Goal: Task Accomplishment & Management: Complete application form

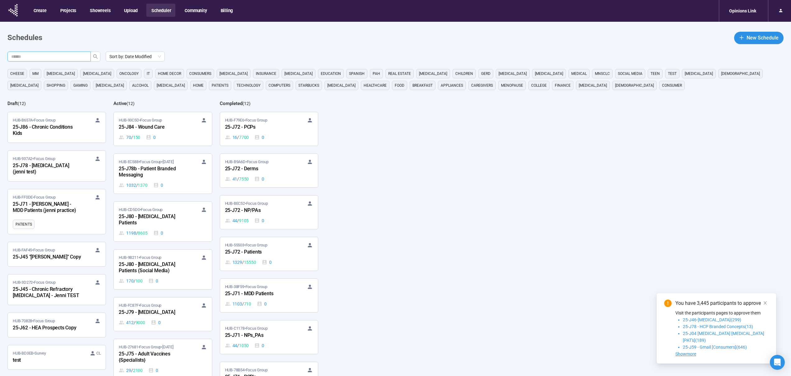
click at [70, 57] on input "text" at bounding box center [46, 56] width 71 height 7
type input "********"
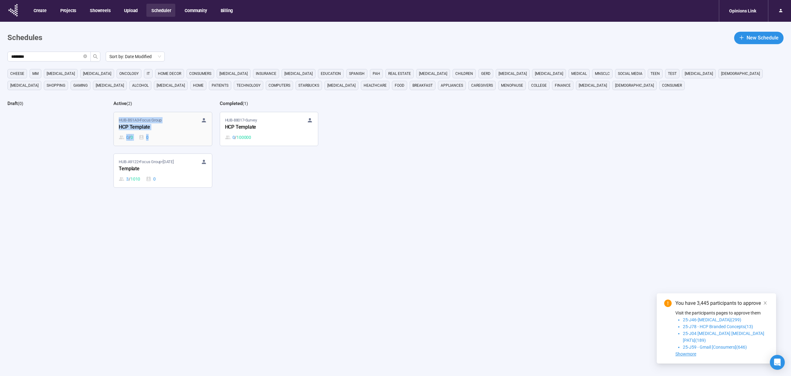
click at [160, 130] on div "HCP Template" at bounding box center [153, 127] width 68 height 8
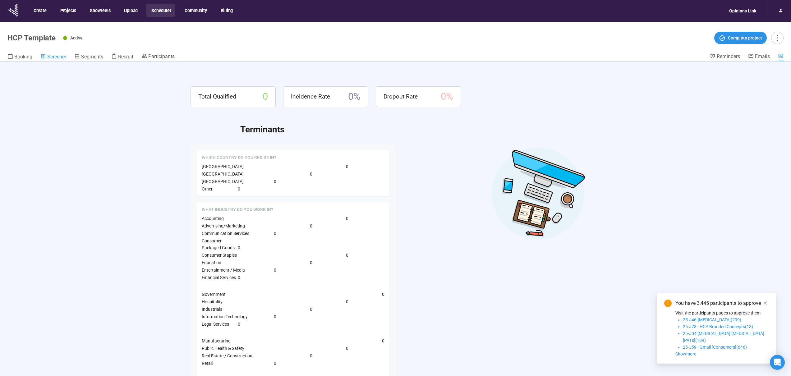
click at [62, 54] on span "Screener" at bounding box center [56, 57] width 19 height 6
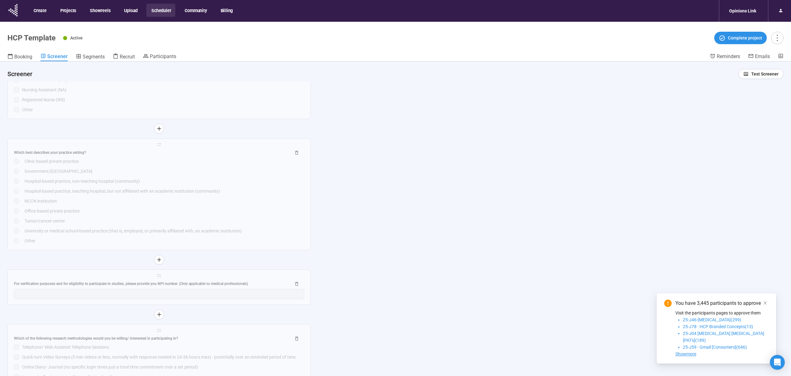
scroll to position [2107, 0]
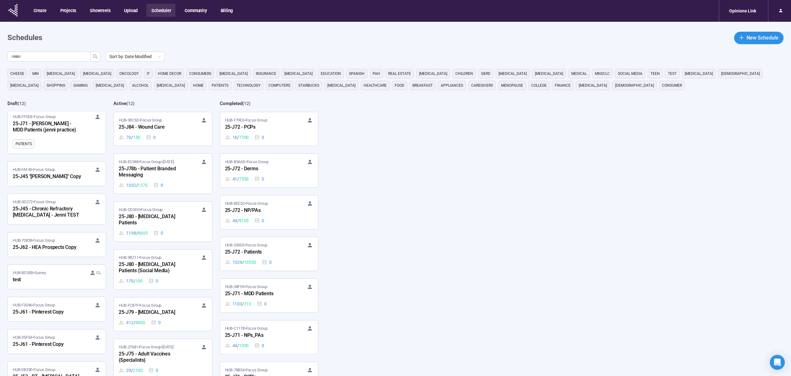
scroll to position [139, 0]
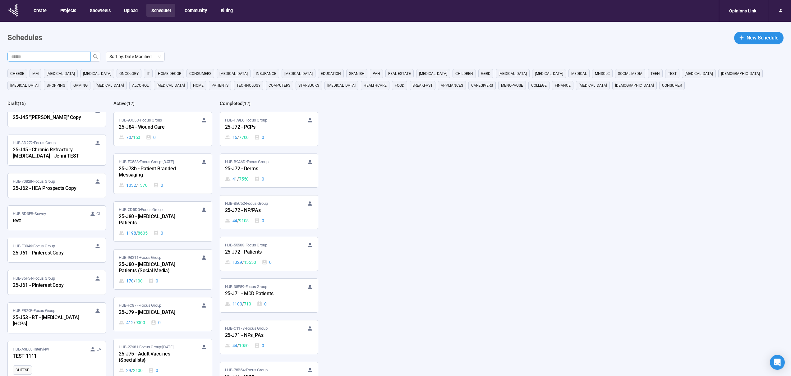
click at [61, 59] on input "text" at bounding box center [46, 56] width 71 height 7
type input "****"
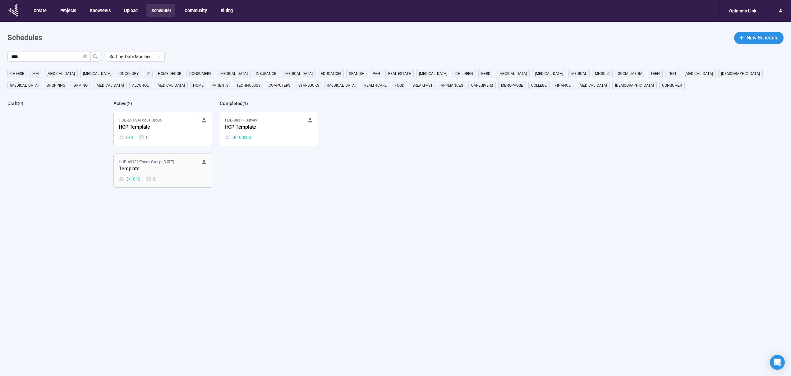
click at [158, 172] on div "Template" at bounding box center [153, 169] width 68 height 8
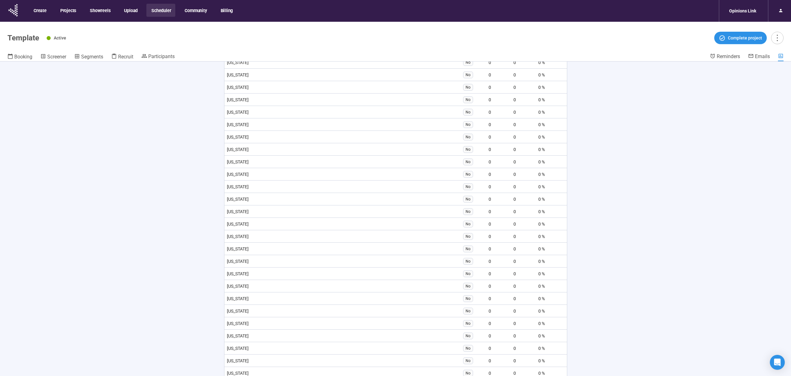
scroll to position [723, 0]
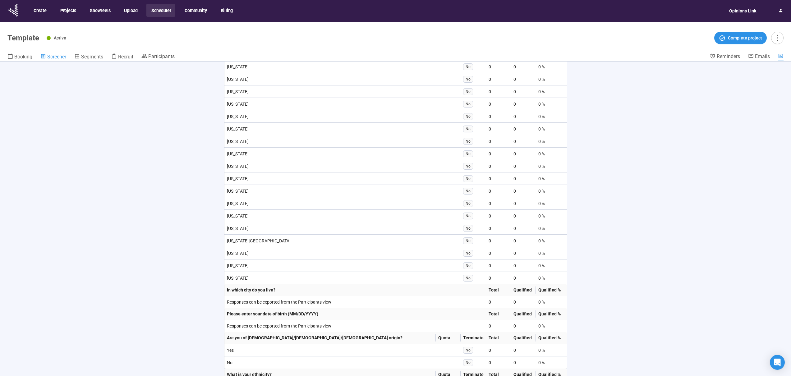
click at [64, 58] on span "Screener" at bounding box center [56, 57] width 19 height 6
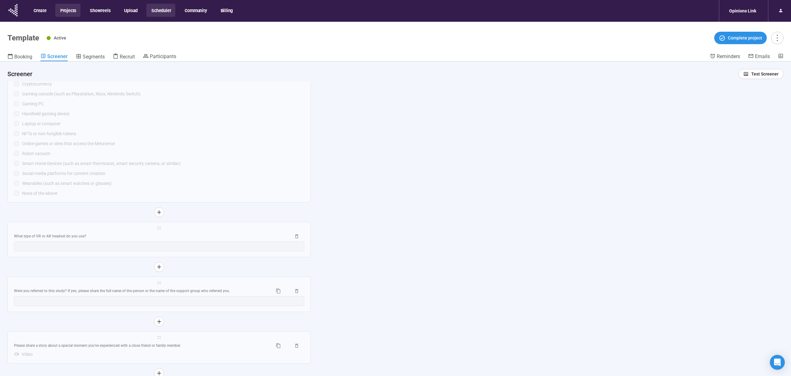
click at [77, 13] on button "Projects" at bounding box center [67, 10] width 25 height 13
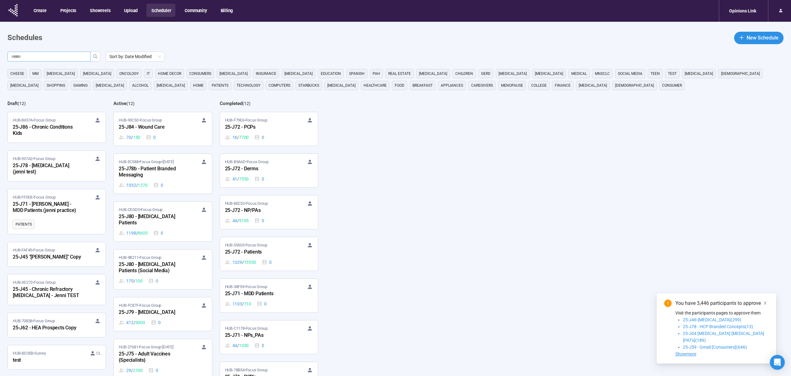
click at [77, 56] on input "text" at bounding box center [46, 56] width 71 height 7
type input "********"
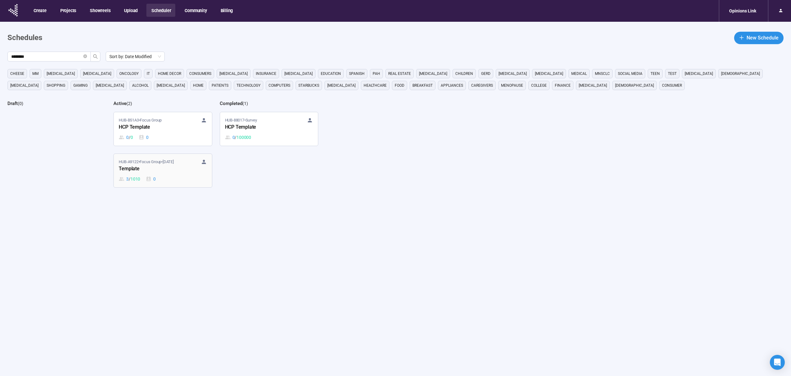
click at [177, 179] on div "3 / 1010 0" at bounding box center [163, 179] width 88 height 7
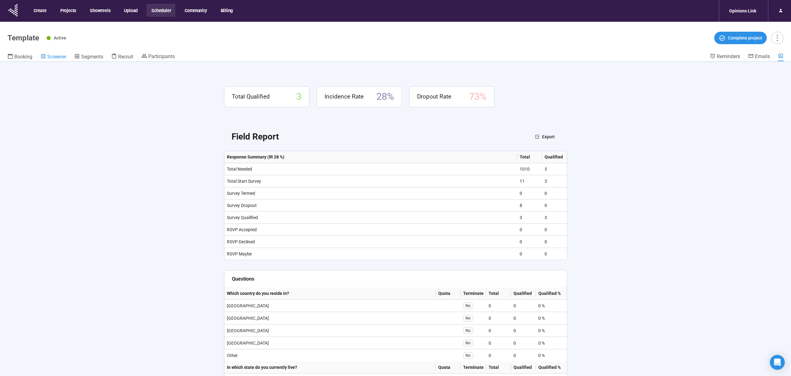
click at [61, 59] on span "Screener" at bounding box center [56, 57] width 19 height 6
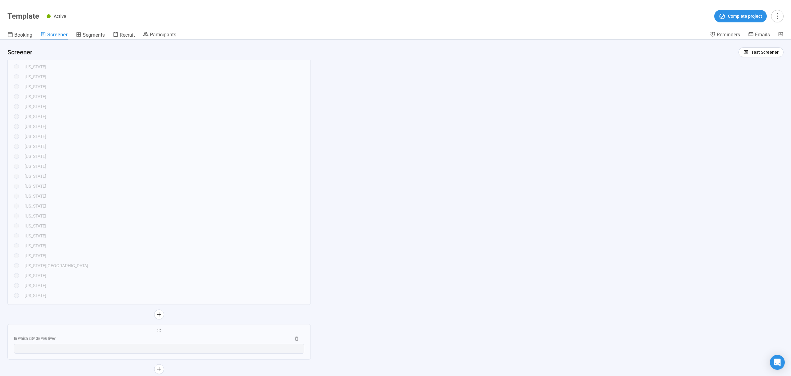
scroll to position [484, 0]
click at [31, 33] on span "Booking" at bounding box center [23, 35] width 18 height 6
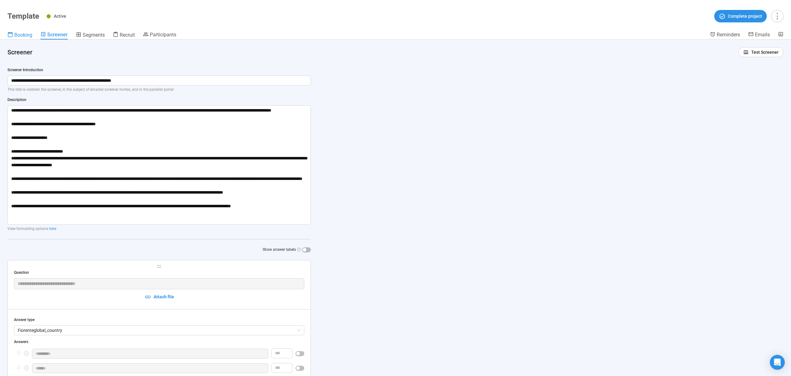
click at [25, 37] on span "Booking" at bounding box center [23, 35] width 18 height 6
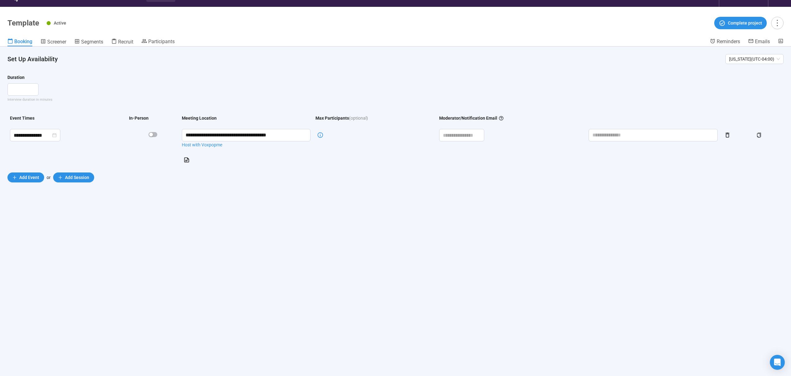
scroll to position [7, 0]
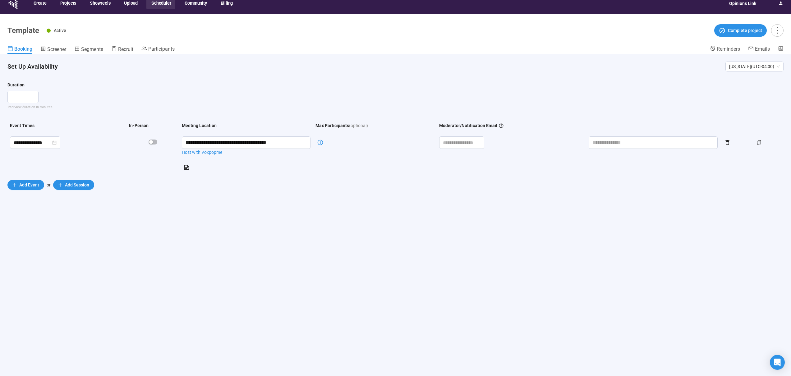
click at [28, 17] on header "Template Active Complete project Booking Screener Segments Recruit Participants…" at bounding box center [395, 34] width 791 height 40
click at [162, 3] on button "Scheduler" at bounding box center [160, 2] width 29 height 13
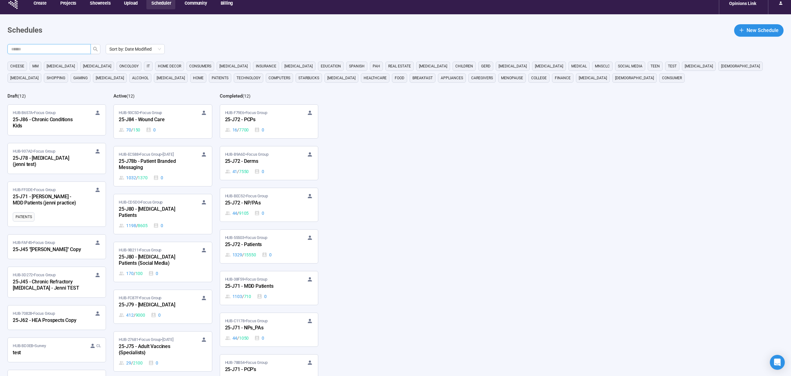
click at [77, 46] on input "text" at bounding box center [46, 49] width 71 height 7
type input "********"
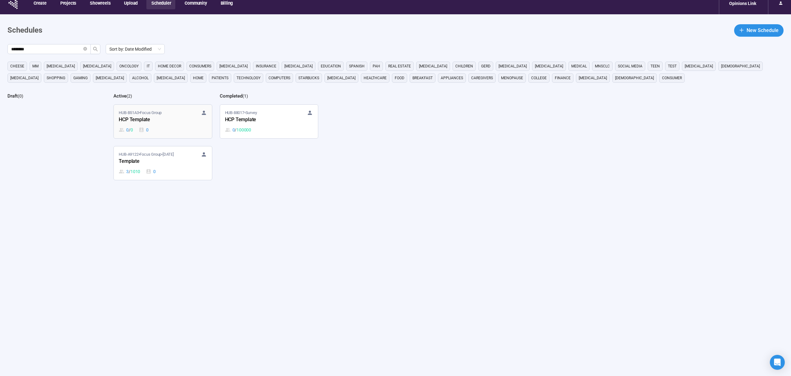
click at [172, 126] on div "HUB-B51A3 • Focus Group HCP Template 0 / 0 0" at bounding box center [163, 122] width 88 height 24
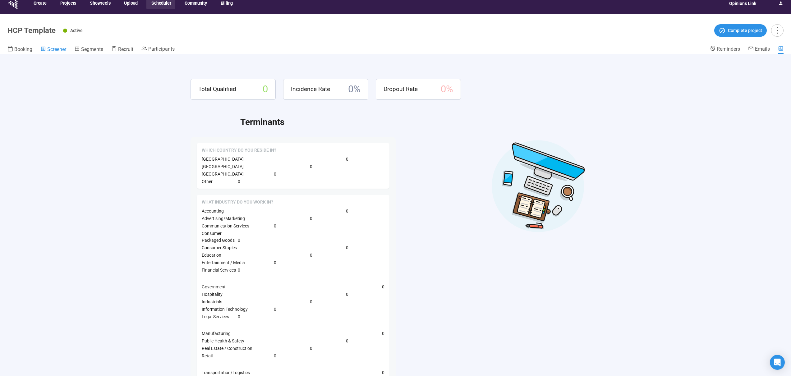
click at [62, 50] on span "Screener" at bounding box center [56, 49] width 19 height 6
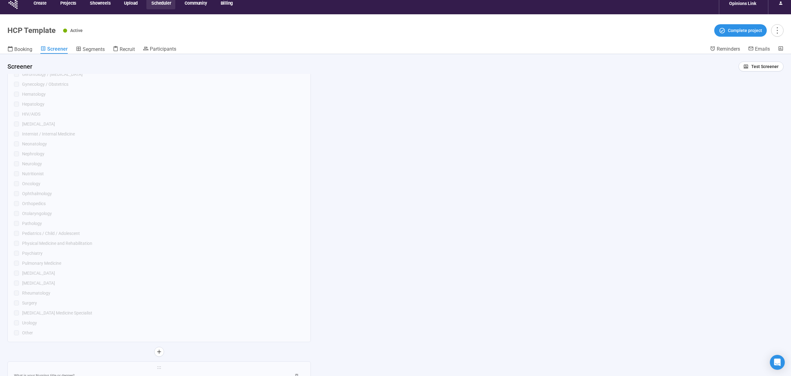
scroll to position [2107, 0]
click at [210, 28] on div "Active Complete project" at bounding box center [423, 30] width 720 height 12
click at [200, 5] on button "Community" at bounding box center [195, 2] width 31 height 13
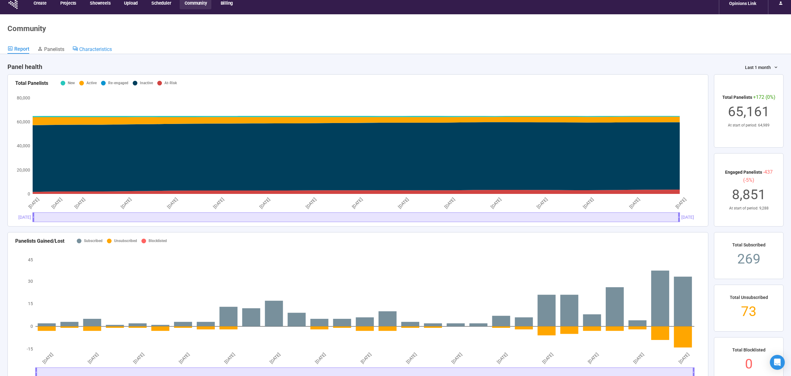
click at [83, 46] on span "Characteristics" at bounding box center [95, 49] width 33 height 6
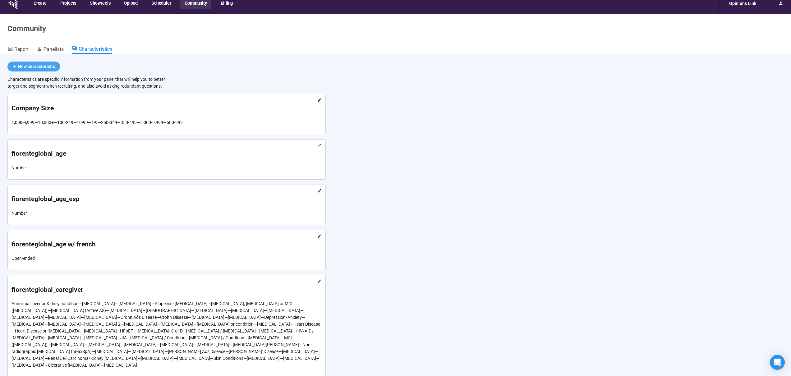
click at [35, 65] on div "New characteristic" at bounding box center [36, 66] width 37 height 7
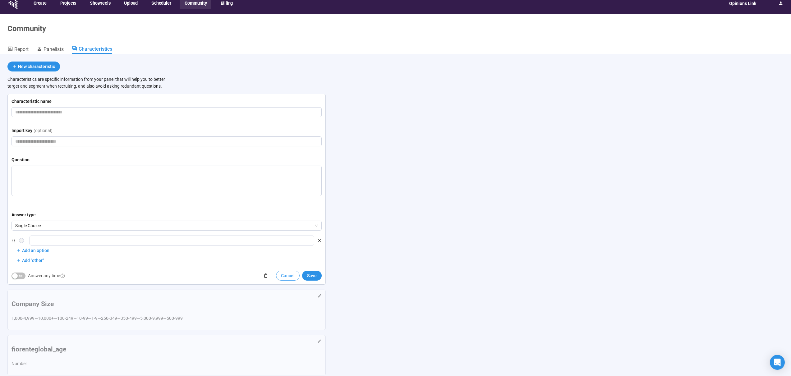
click at [286, 277] on span "Cancel" at bounding box center [288, 275] width 14 height 7
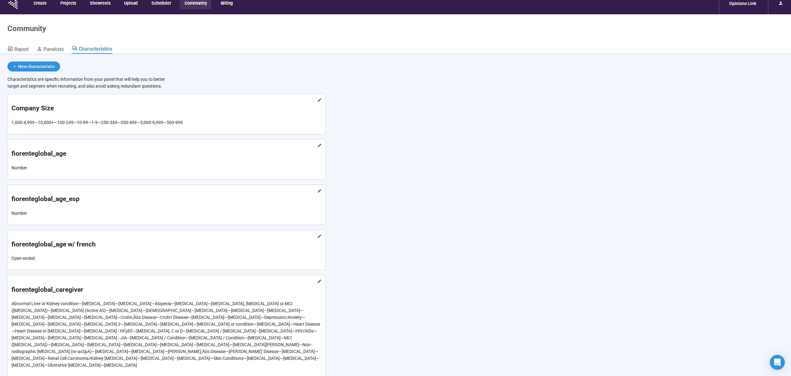
scroll to position [12, 0]
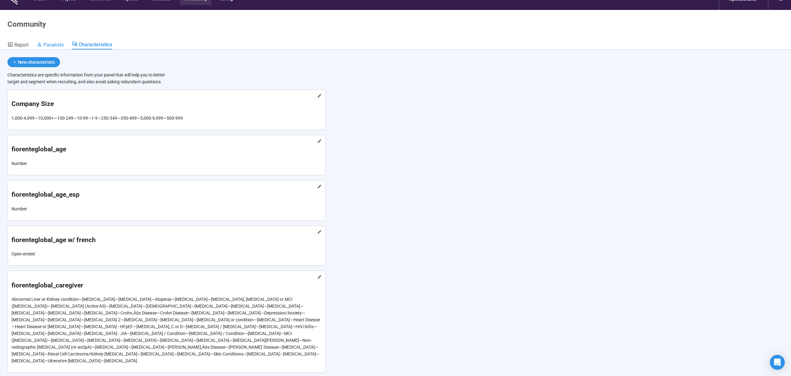
click at [49, 44] on span "Panelists" at bounding box center [53, 45] width 20 height 6
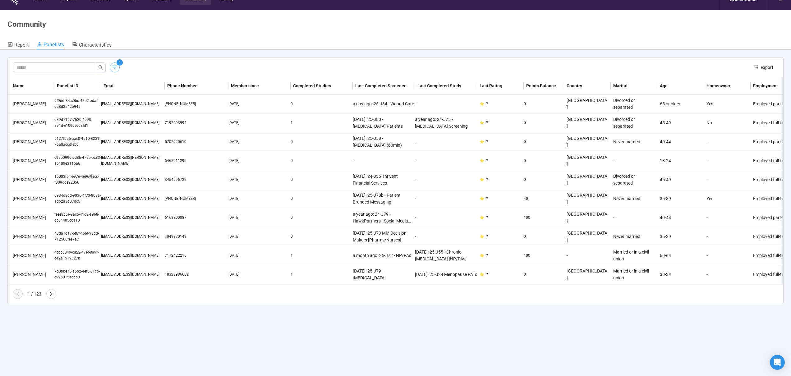
click at [115, 71] on button "button" at bounding box center [115, 67] width 10 height 10
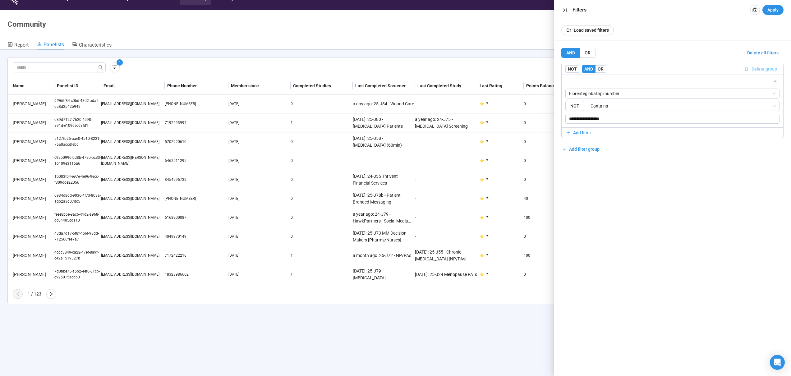
click at [760, 68] on span "Delete group" at bounding box center [763, 69] width 25 height 7
click at [593, 73] on span "Add filter group" at bounding box center [584, 74] width 30 height 7
click at [578, 85] on span "Add filter" at bounding box center [582, 87] width 18 height 7
click at [580, 95] on input "search" at bounding box center [672, 93] width 207 height 9
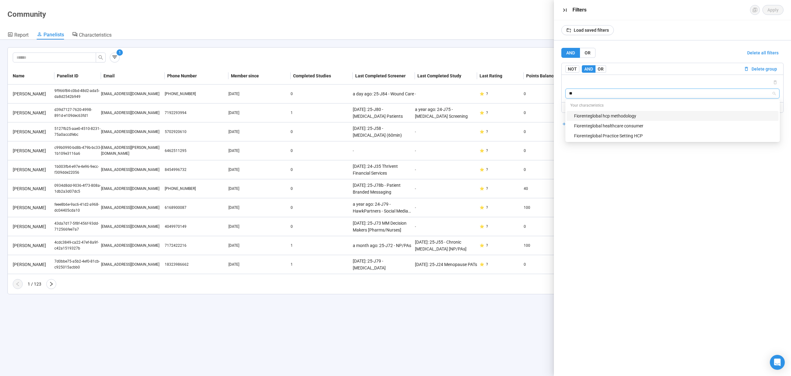
type input "***"
click at [601, 117] on div "Fiorenteglobal hcp methodology" at bounding box center [674, 115] width 201 height 7
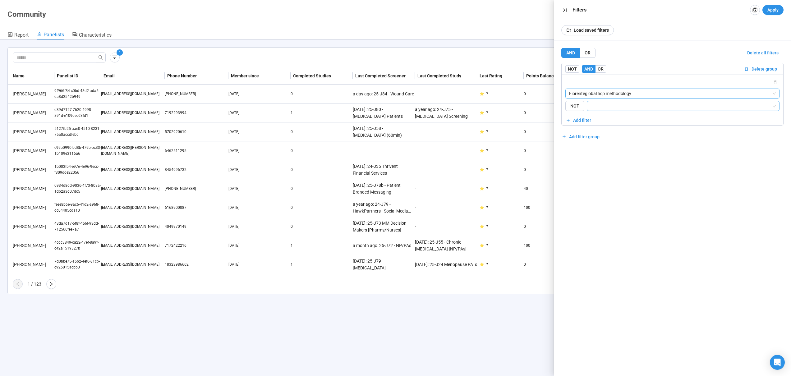
click at [607, 106] on input "search" at bounding box center [681, 105] width 181 height 7
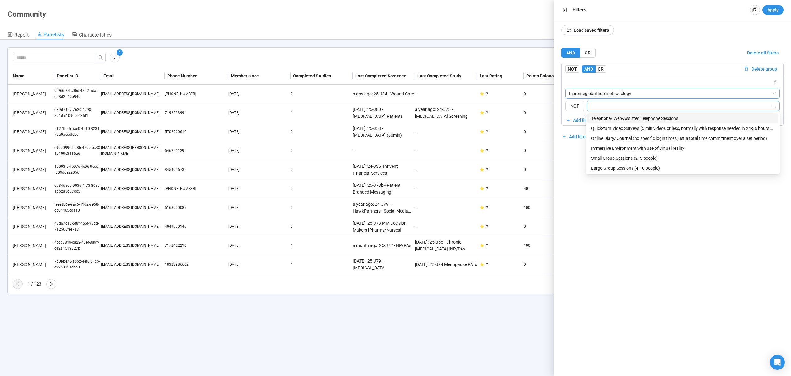
click at [615, 103] on input "search" at bounding box center [681, 105] width 181 height 7
click at [620, 128] on div "Quick-turn Video Surveys (5 min videos or less, normally with response needed i…" at bounding box center [682, 128] width 183 height 7
click at [602, 226] on div "AND OR Delete all filters NOT AND OR Delete group Fiorenteglobal hcp methodolog…" at bounding box center [672, 208] width 237 height 336
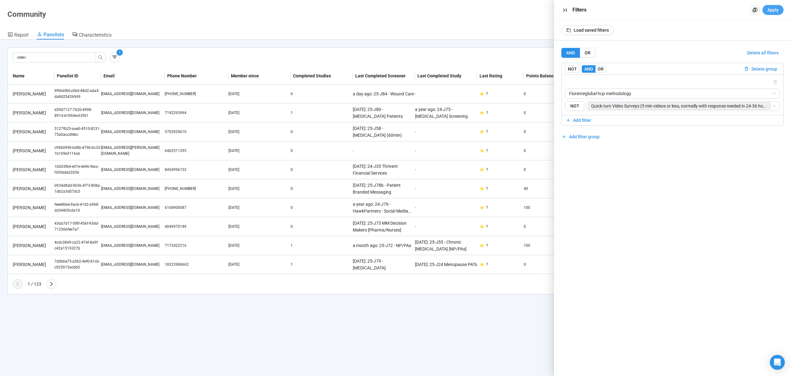
click at [768, 11] on span "Apply" at bounding box center [772, 10] width 11 height 7
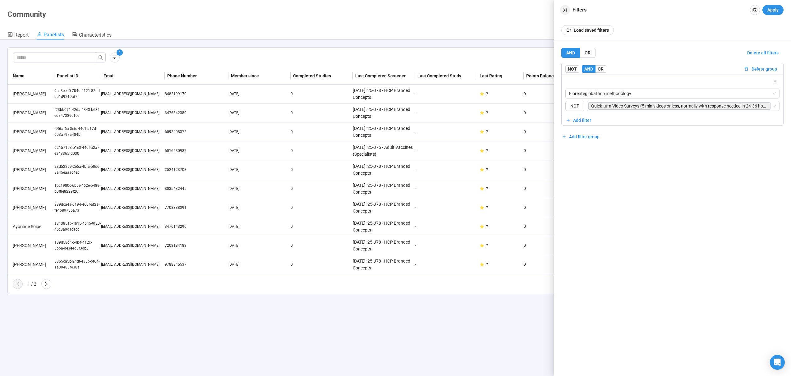
click at [565, 11] on icon "button" at bounding box center [564, 10] width 7 height 7
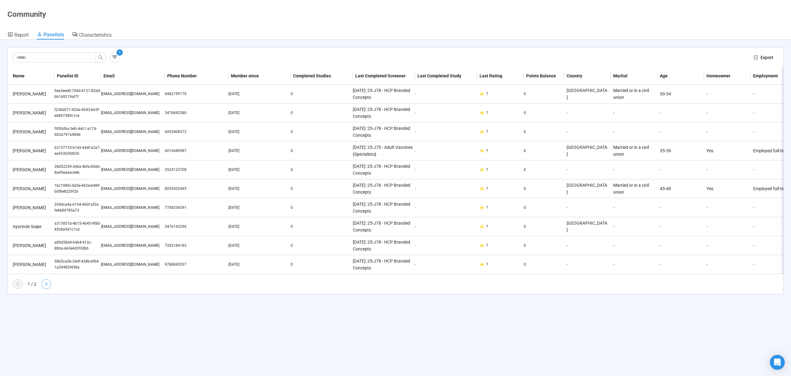
click at [49, 289] on button "button" at bounding box center [46, 284] width 10 height 10
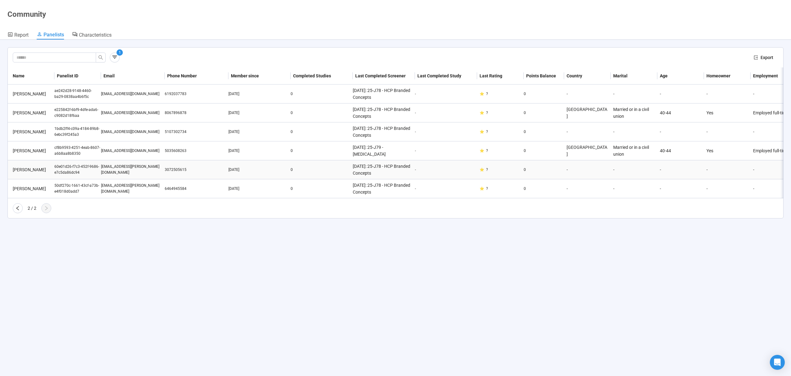
click at [260, 173] on td "Aug 20, 2025" at bounding box center [259, 169] width 62 height 19
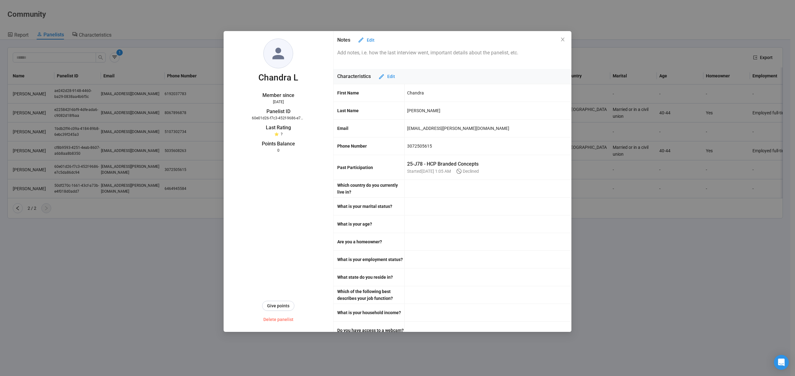
click at [280, 319] on span "Delete panelist" at bounding box center [278, 319] width 30 height 7
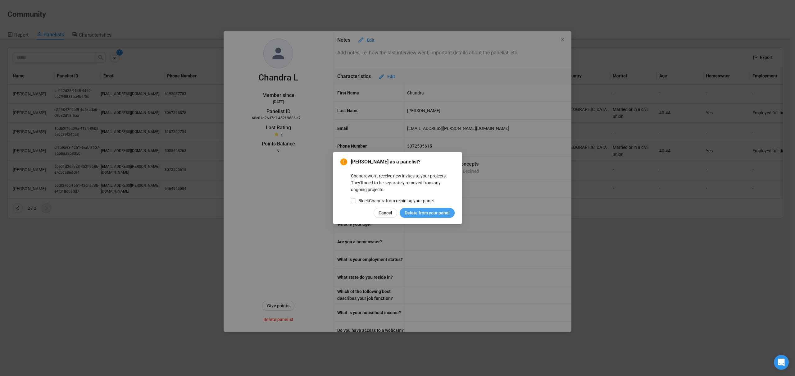
click at [431, 214] on span "Delete from your panel" at bounding box center [427, 212] width 45 height 7
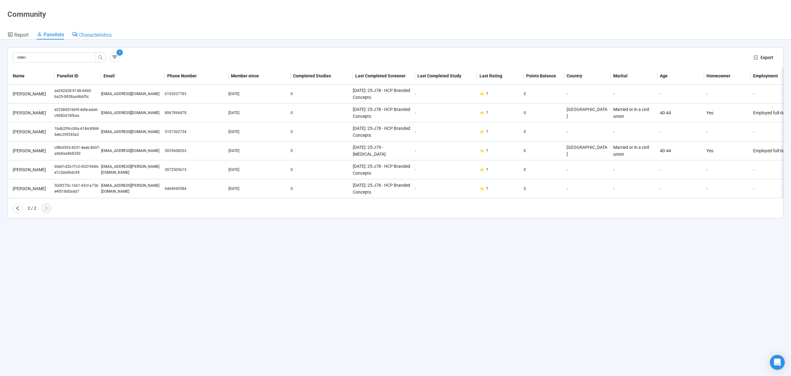
click at [96, 32] on span "Characteristics" at bounding box center [95, 35] width 33 height 6
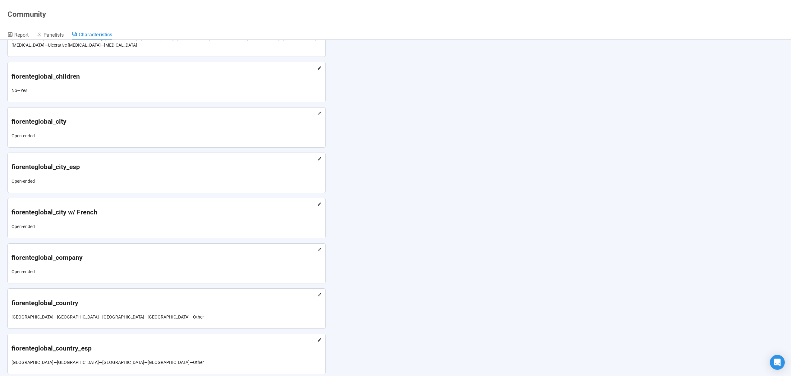
scroll to position [310, 0]
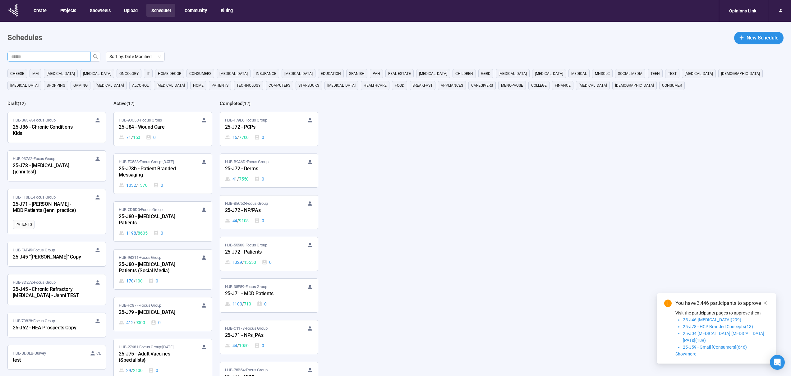
click at [72, 58] on input "text" at bounding box center [46, 56] width 71 height 7
type input "********"
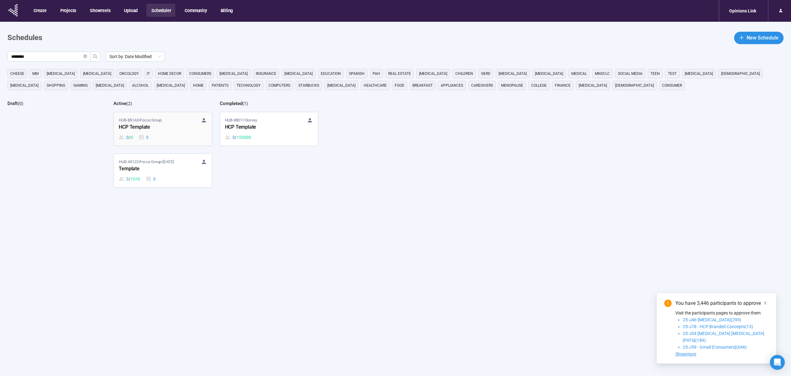
click at [186, 129] on div "HCP Template" at bounding box center [153, 127] width 68 height 8
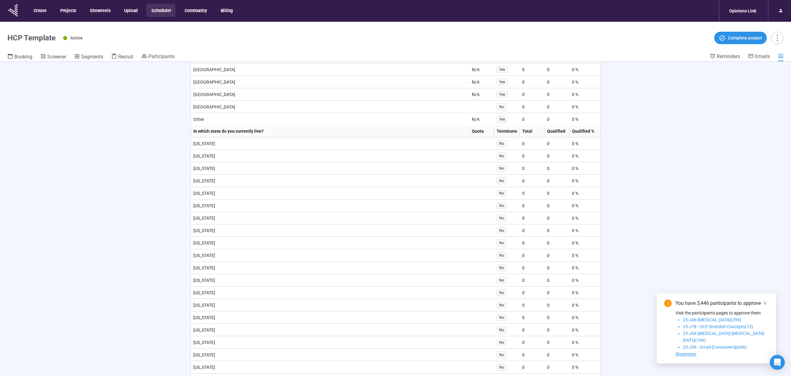
scroll to position [771, 0]
click at [57, 57] on span "Screener" at bounding box center [56, 57] width 19 height 6
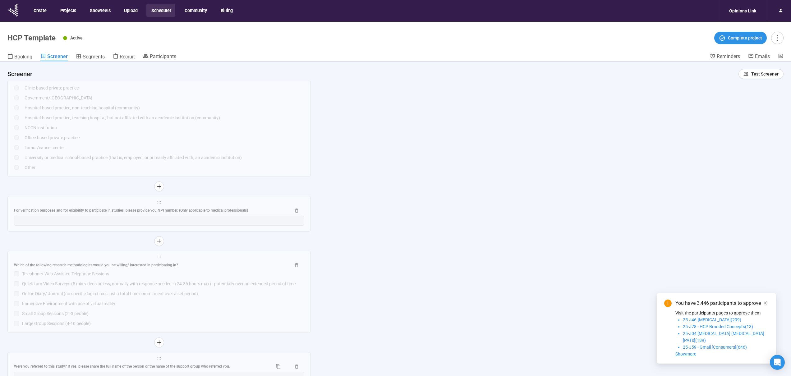
scroll to position [2107, 0]
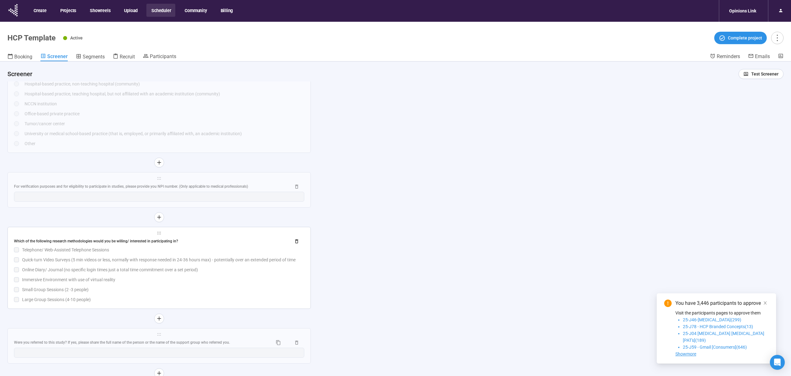
click at [239, 252] on div "Telephone/ Web-Assisted Telephone Sessions" at bounding box center [163, 249] width 282 height 7
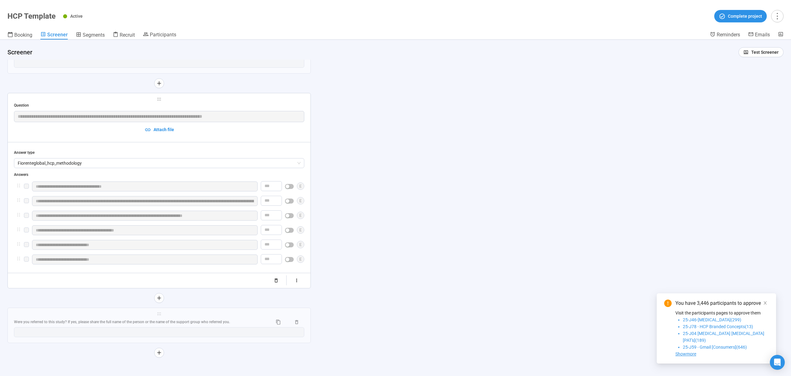
scroll to position [2111, 0]
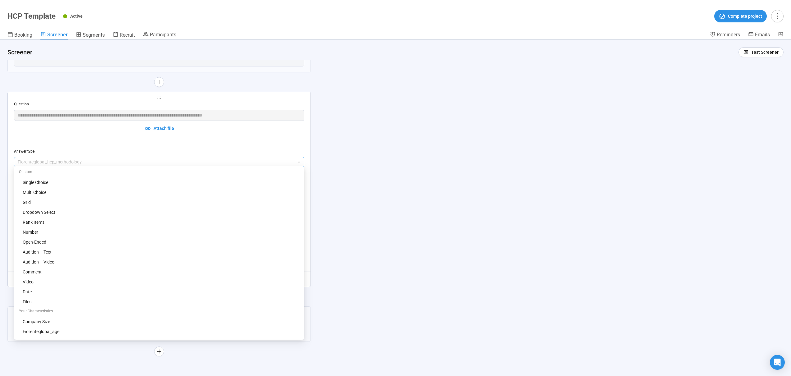
click at [152, 157] on div "fiorenteglobal_hcp_methodology" at bounding box center [159, 162] width 290 height 10
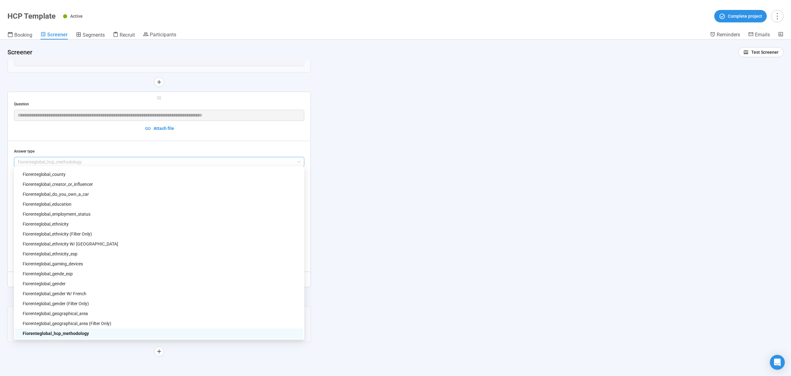
click at [328, 143] on div "**********" at bounding box center [395, 208] width 791 height 336
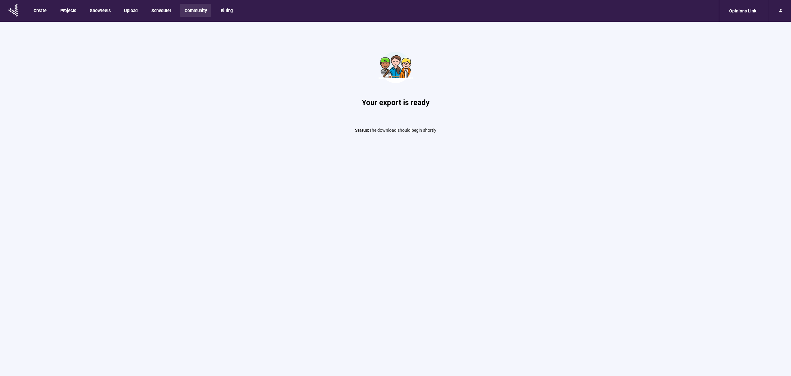
click at [193, 14] on button "Community" at bounding box center [195, 10] width 31 height 13
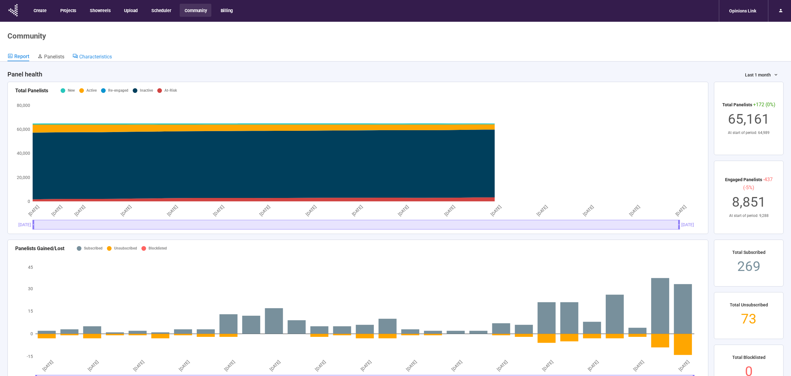
click at [109, 54] on span "Characteristics" at bounding box center [95, 57] width 33 height 6
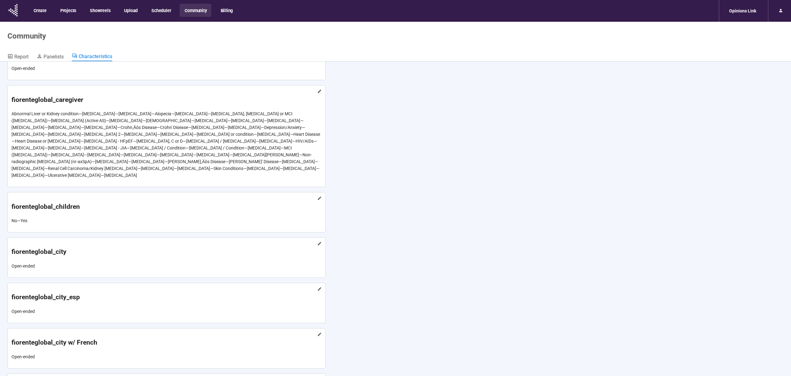
scroll to position [1409, 0]
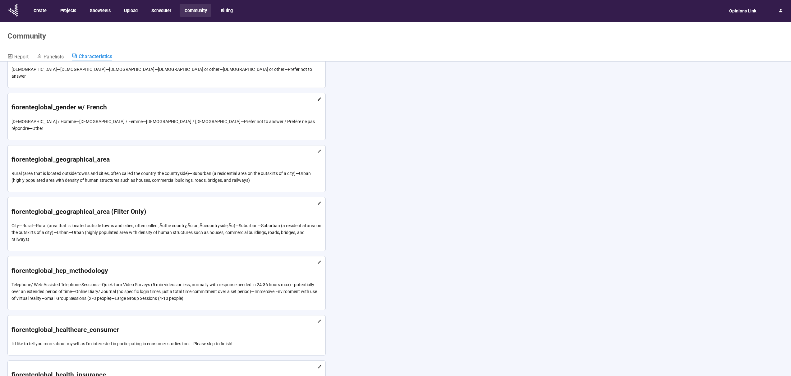
click at [317, 260] on icon at bounding box center [319, 262] width 4 height 4
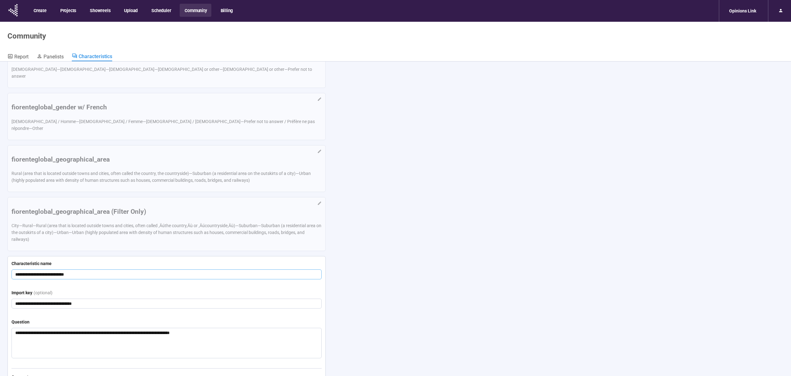
click at [51, 269] on input "**********" at bounding box center [166, 274] width 310 height 10
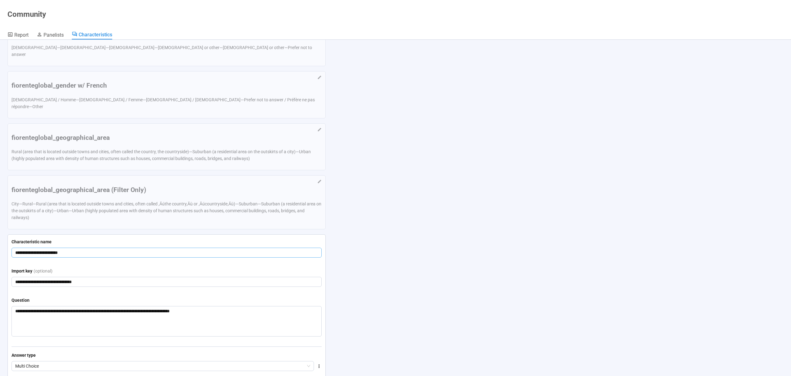
type input "**********"
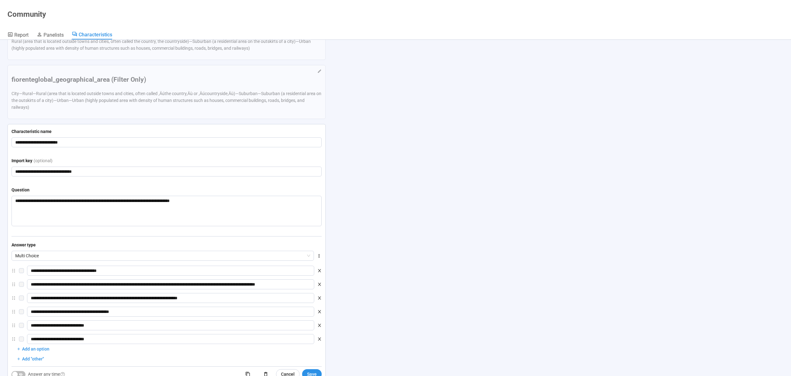
scroll to position [1573, 0]
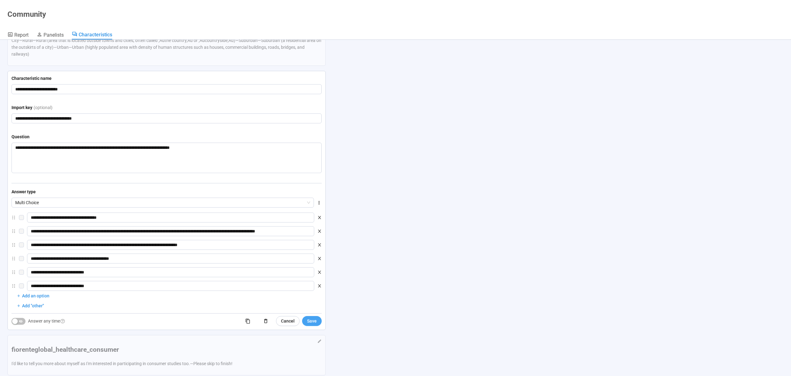
click at [309, 317] on span "Save" at bounding box center [312, 320] width 10 height 7
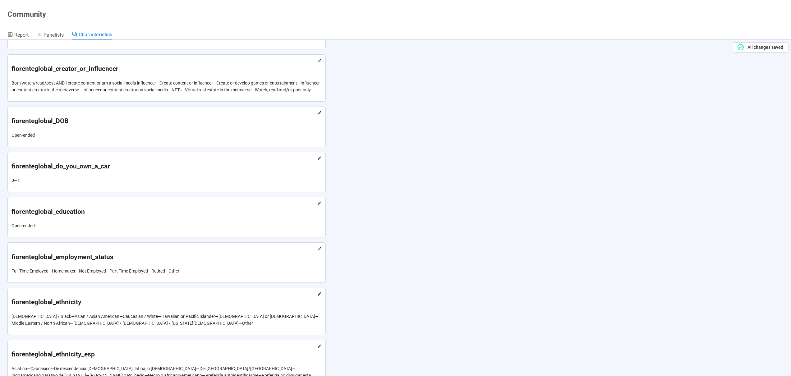
scroll to position [580, 0]
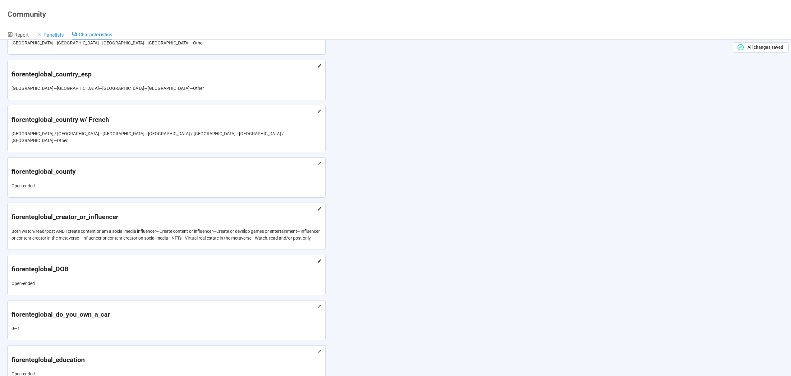
click at [52, 37] on span "Panelists" at bounding box center [53, 35] width 20 height 6
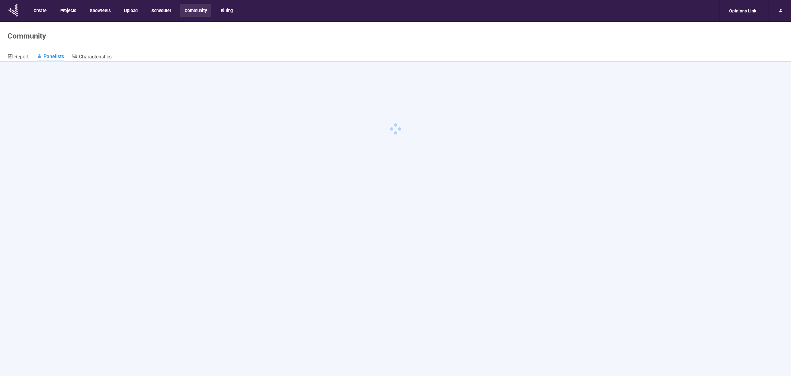
click at [189, 13] on button "Community" at bounding box center [195, 10] width 31 height 13
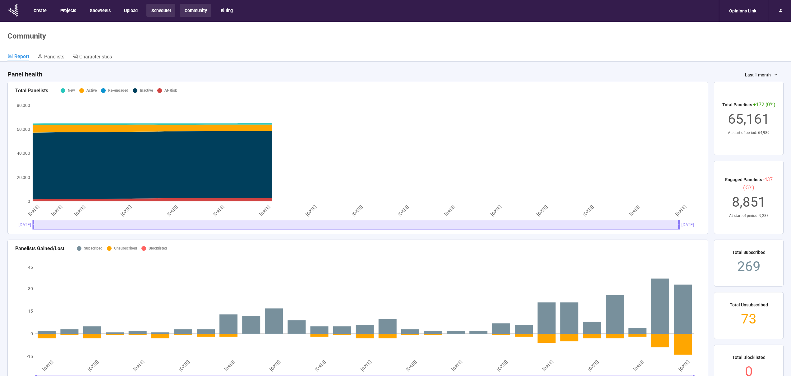
click at [153, 14] on button "Scheduler" at bounding box center [160, 10] width 29 height 13
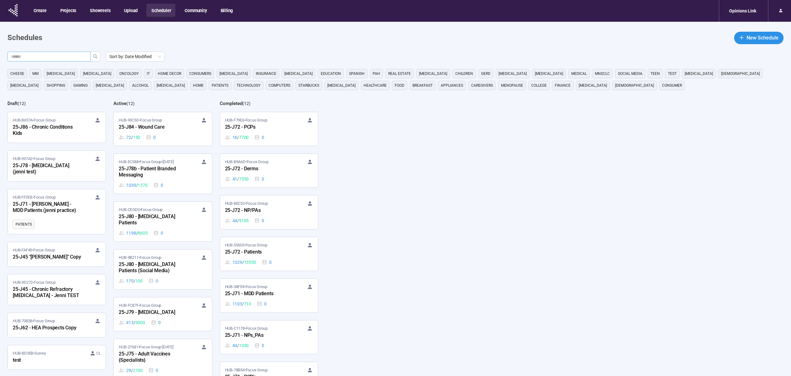
click at [69, 58] on input "text" at bounding box center [46, 56] width 71 height 7
type input "****"
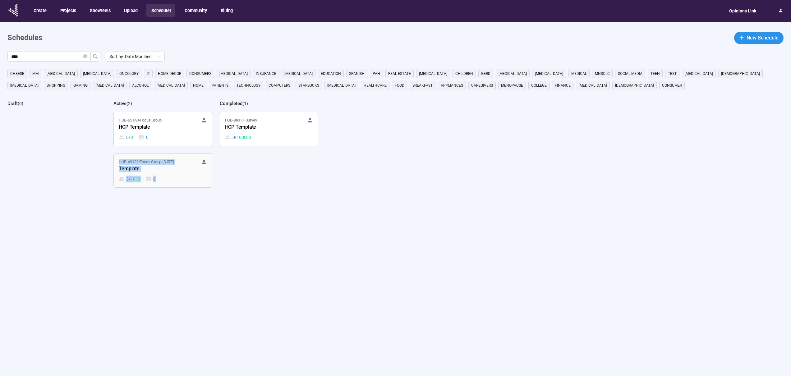
click at [184, 171] on div "Template" at bounding box center [153, 169] width 68 height 8
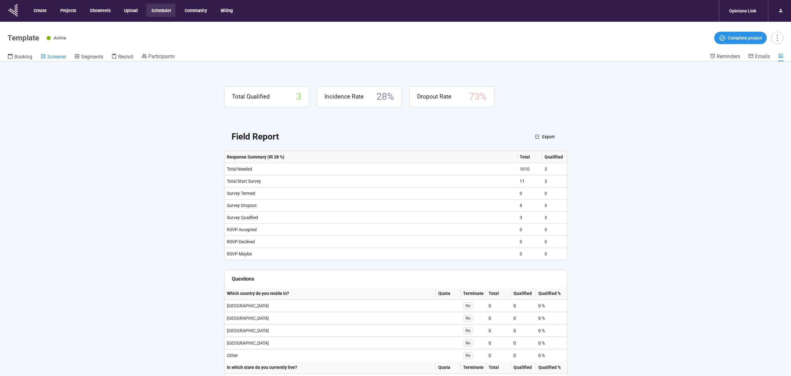
click at [55, 58] on span "Screener" at bounding box center [56, 57] width 19 height 6
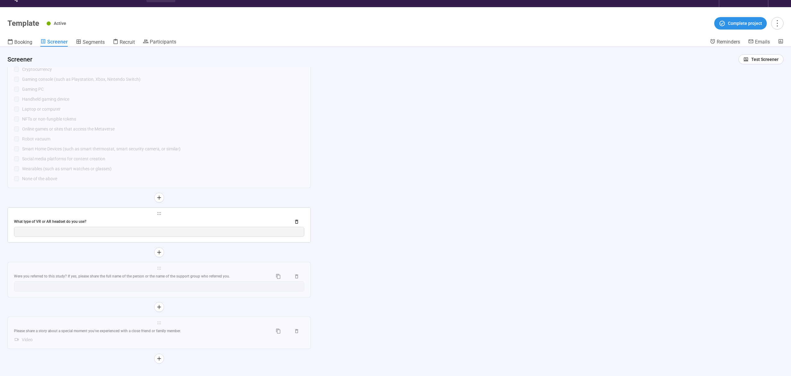
scroll to position [22, 0]
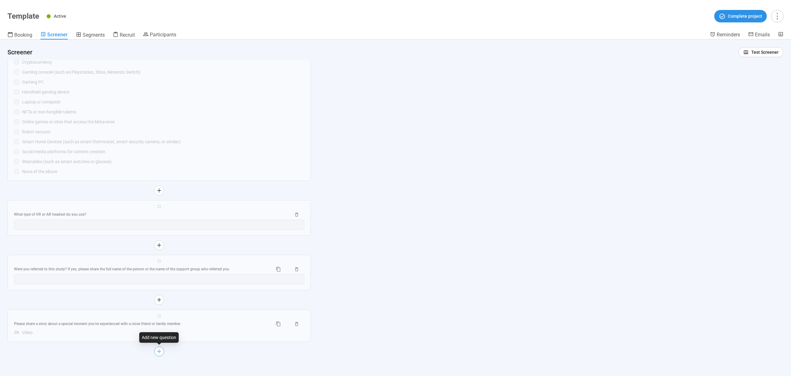
click at [162, 350] on button "button" at bounding box center [159, 351] width 10 height 10
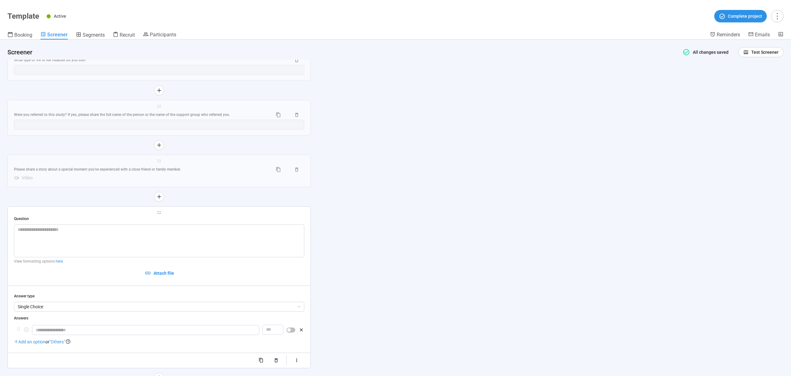
scroll to position [1344, 0]
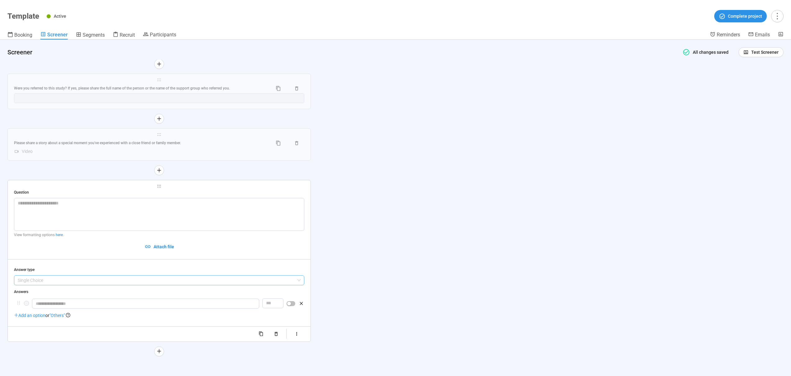
click at [90, 284] on span "Single Choice" at bounding box center [159, 280] width 283 height 9
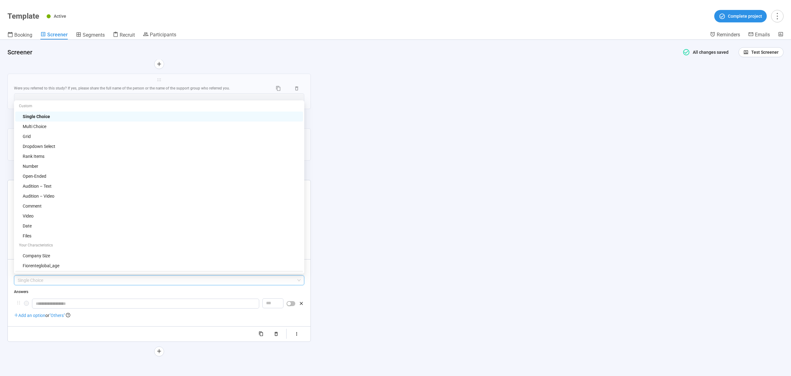
click at [47, 278] on span "Single Choice" at bounding box center [159, 280] width 283 height 9
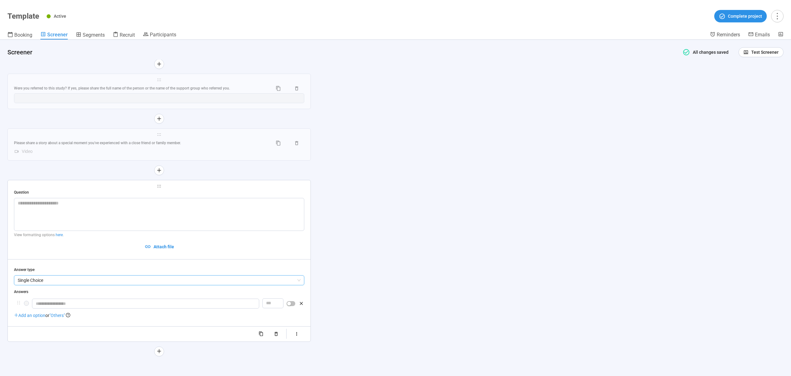
click at [47, 279] on span "Single Choice" at bounding box center [159, 280] width 283 height 9
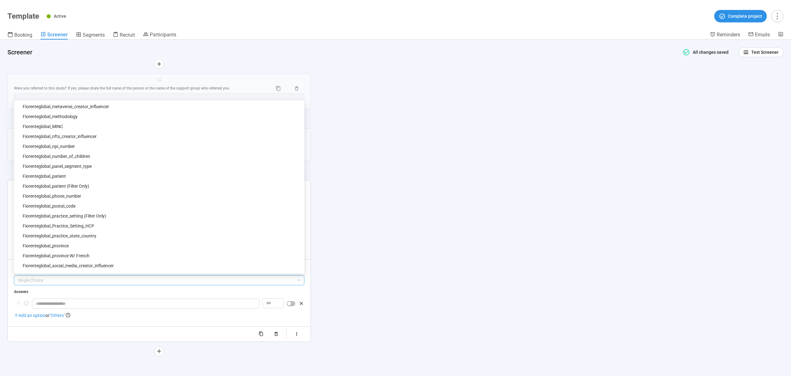
scroll to position [596, 0]
click at [74, 116] on div "fiorenteglobal_methodology" at bounding box center [161, 117] width 276 height 7
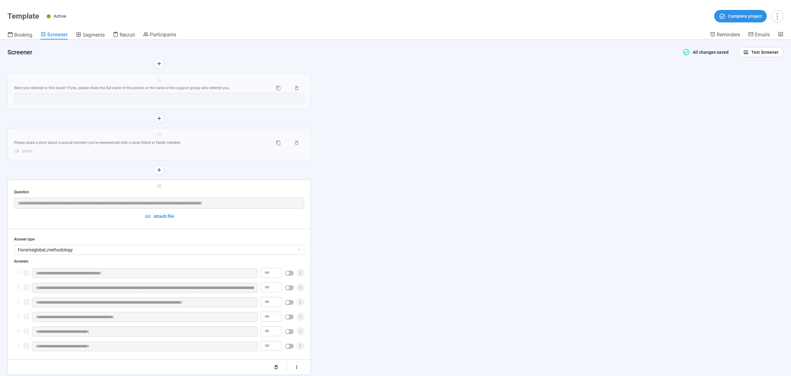
click at [362, 209] on div "**********" at bounding box center [395, 208] width 791 height 336
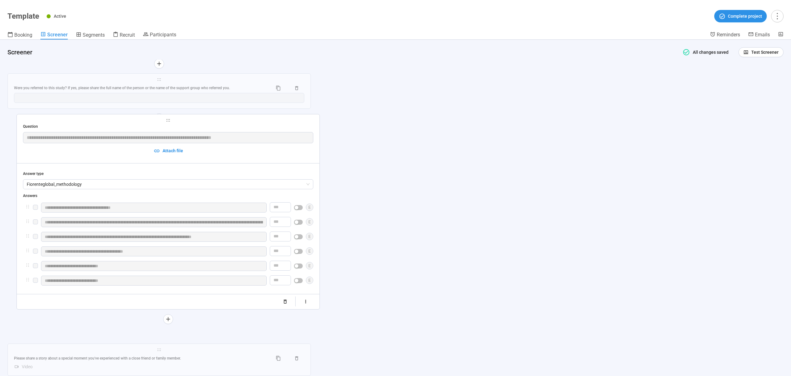
drag, startPoint x: 188, startPoint y: 188, endPoint x: 197, endPoint y: 120, distance: 68.3
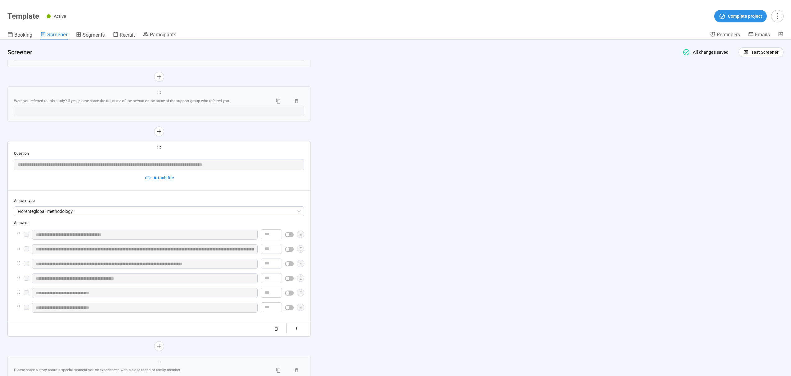
scroll to position [1324, 0]
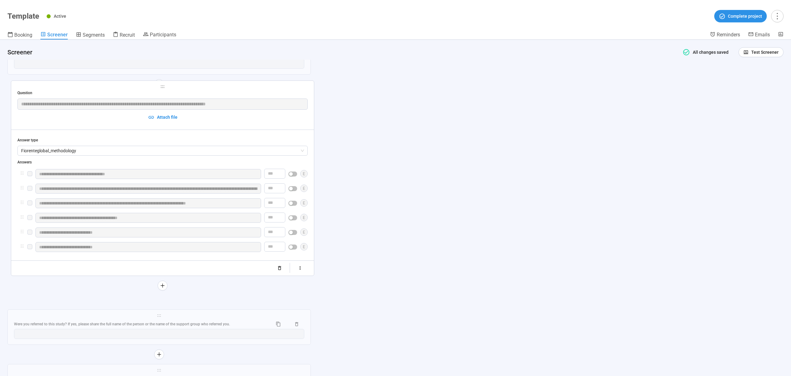
drag, startPoint x: 166, startPoint y: 157, endPoint x: 171, endPoint y: 86, distance: 70.7
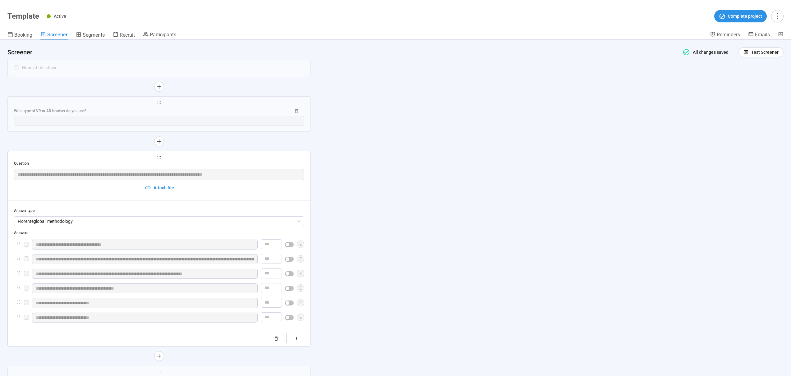
scroll to position [1257, 0]
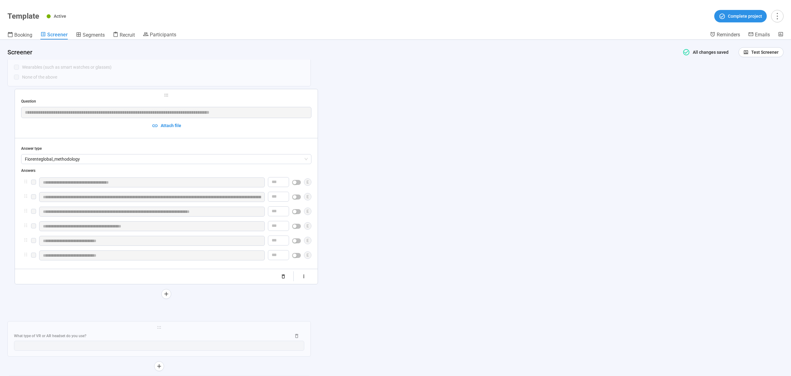
drag, startPoint x: 169, startPoint y: 168, endPoint x: 177, endPoint y: 95, distance: 73.8
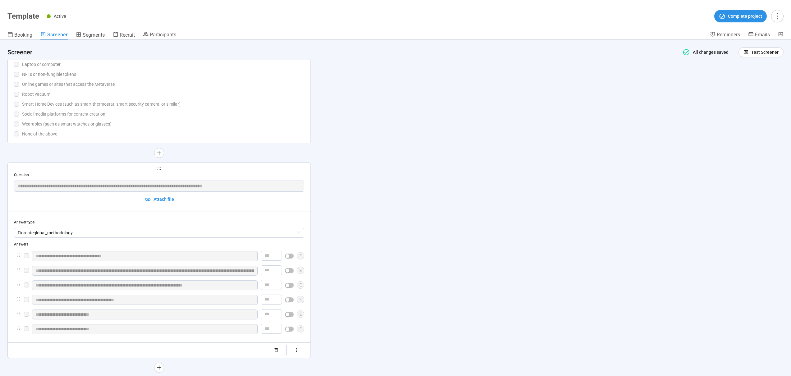
scroll to position [1195, 0]
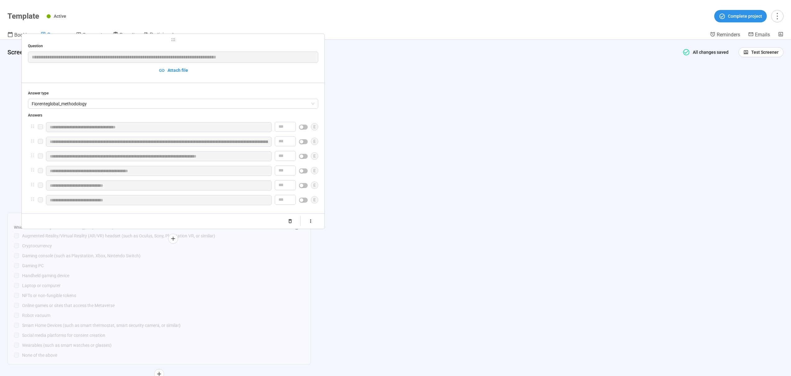
drag, startPoint x: 169, startPoint y: 172, endPoint x: 183, endPoint y: 38, distance: 135.6
click at [183, 35] on div "**********" at bounding box center [395, 188] width 791 height 376
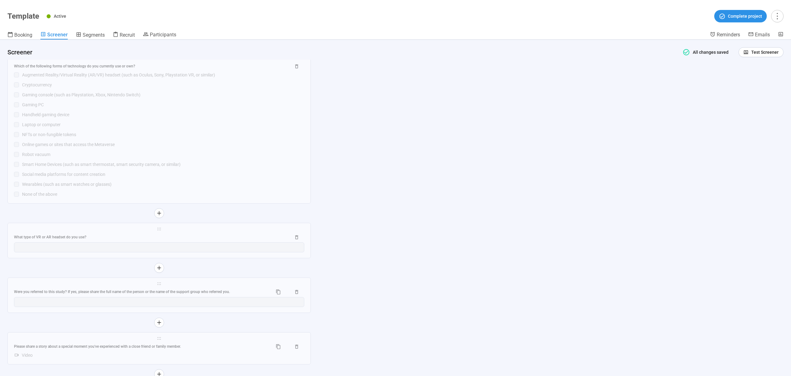
scroll to position [1379, 0]
click at [377, 154] on div "**********" at bounding box center [395, 208] width 791 height 336
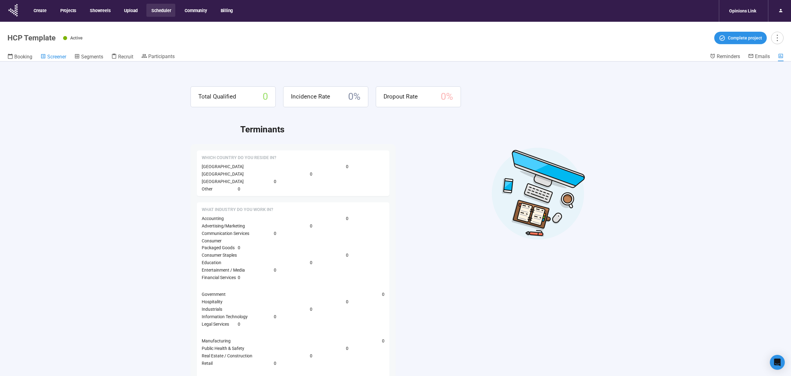
click at [62, 57] on span "Screener" at bounding box center [56, 57] width 19 height 6
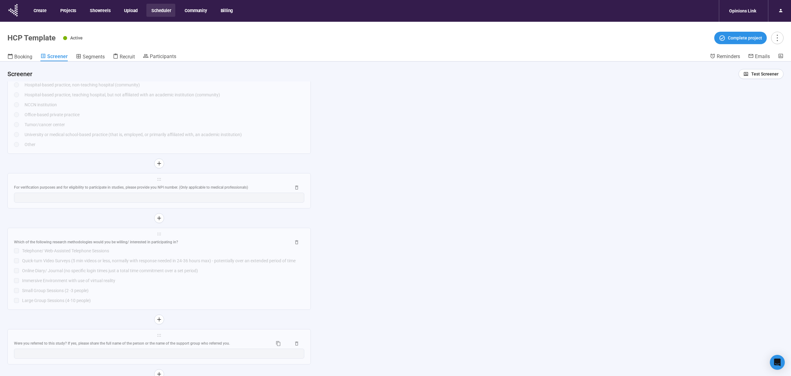
scroll to position [2107, 0]
click at [187, 292] on div "Small Group Sessions (2 -3 people)" at bounding box center [163, 289] width 282 height 7
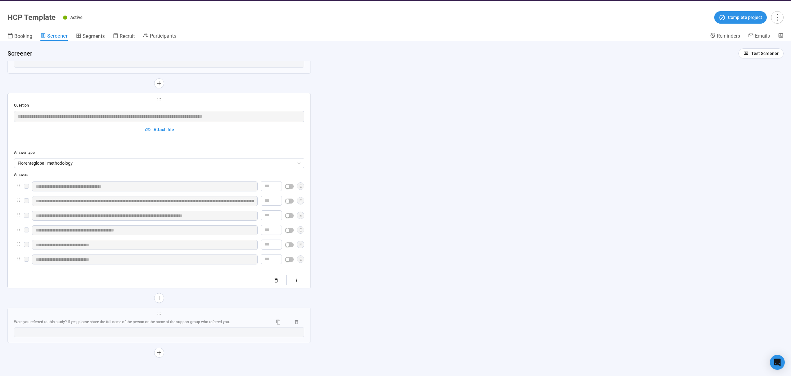
scroll to position [22, 0]
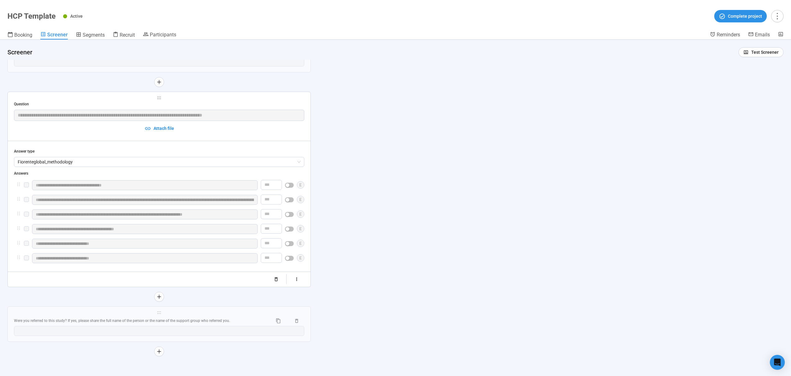
click at [326, 136] on div "**********" at bounding box center [395, 208] width 791 height 336
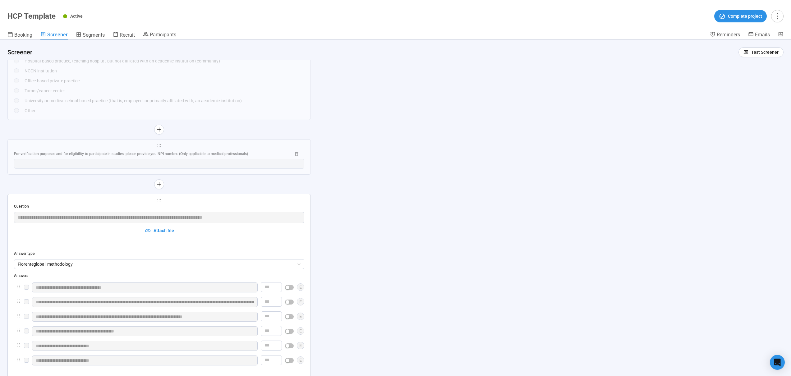
scroll to position [1968, 0]
